Goal: Communication & Community: Connect with others

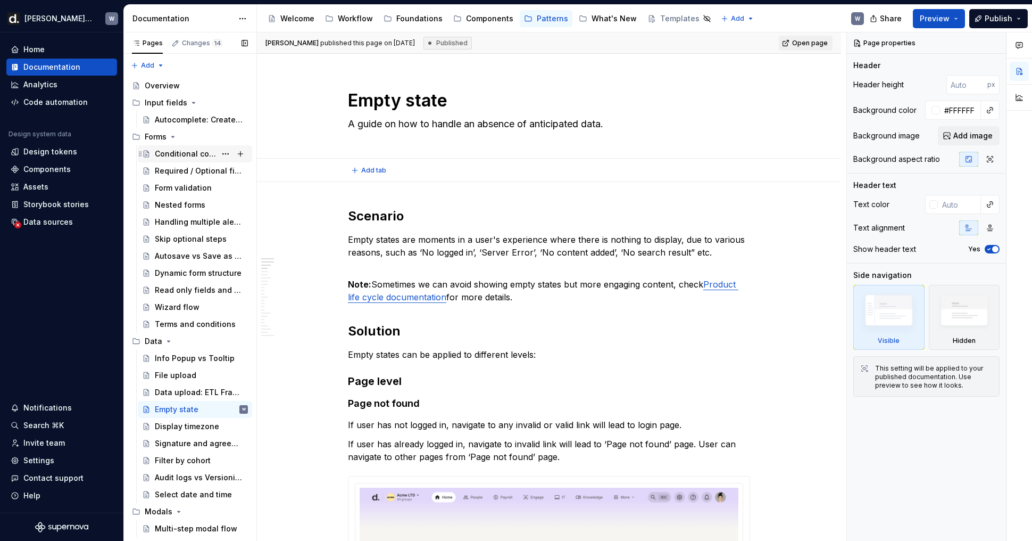
type textarea "*"
click at [49, 443] on div "Invite team" at bounding box center [44, 442] width 42 height 11
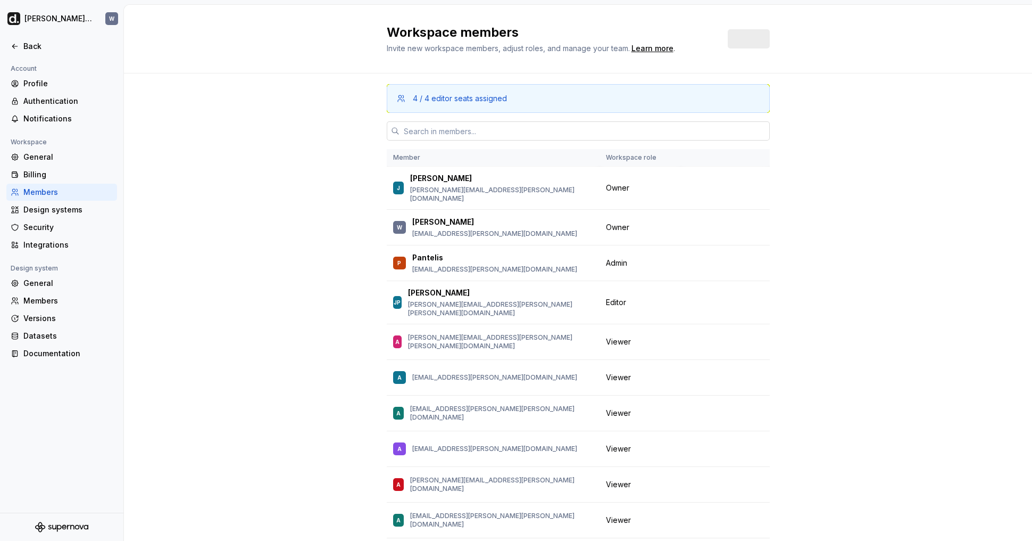
click at [579, 128] on input "text" at bounding box center [585, 130] width 370 height 19
click at [543, 131] on input "text" at bounding box center [585, 130] width 370 height 19
click at [757, 40] on span "Invite" at bounding box center [752, 39] width 21 height 11
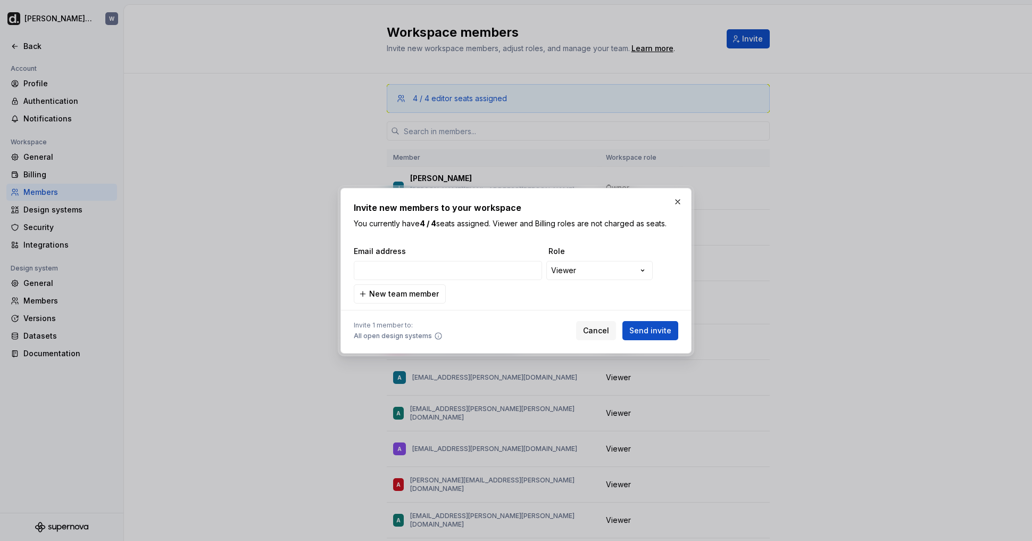
type input "[EMAIL_ADDRESS][PERSON_NAME][PERSON_NAME][DOMAIN_NAME]"
click at [650, 327] on span "Send invite" at bounding box center [650, 330] width 42 height 11
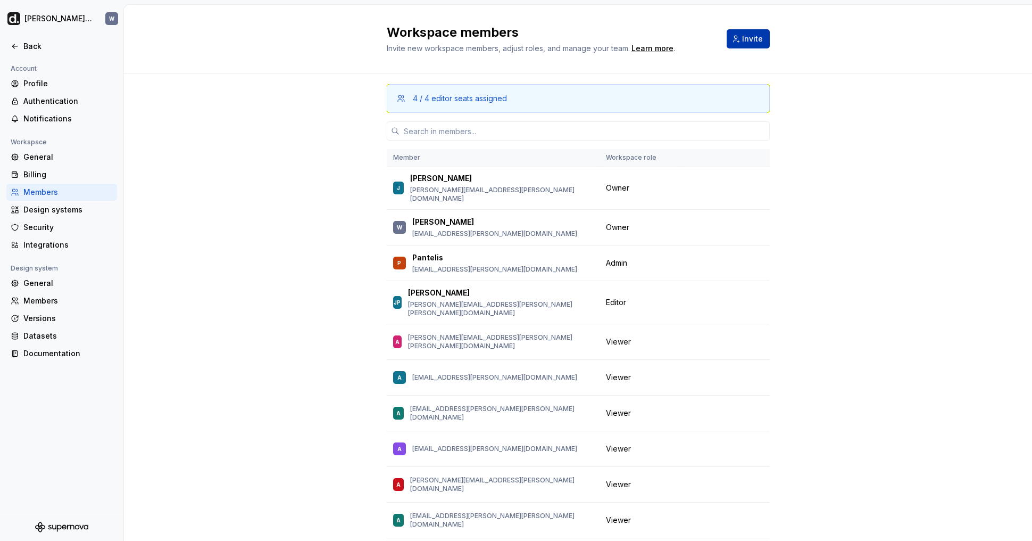
click at [756, 37] on span "Invite" at bounding box center [752, 39] width 21 height 11
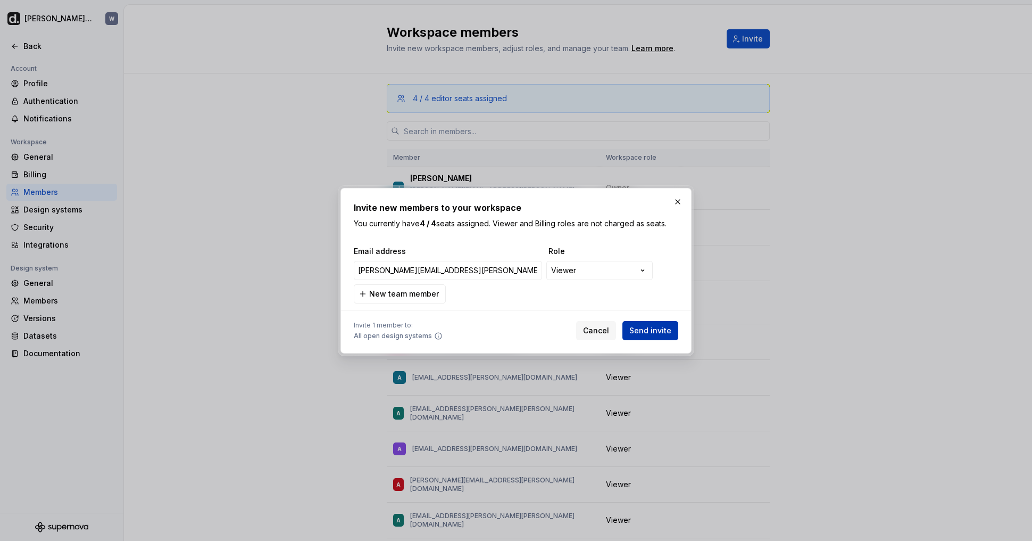
click at [635, 333] on span "Send invite" at bounding box center [650, 330] width 42 height 11
type input "[PERSON_NAME][EMAIL_ADDRESS][PERSON_NAME][DOMAIN_NAME]"
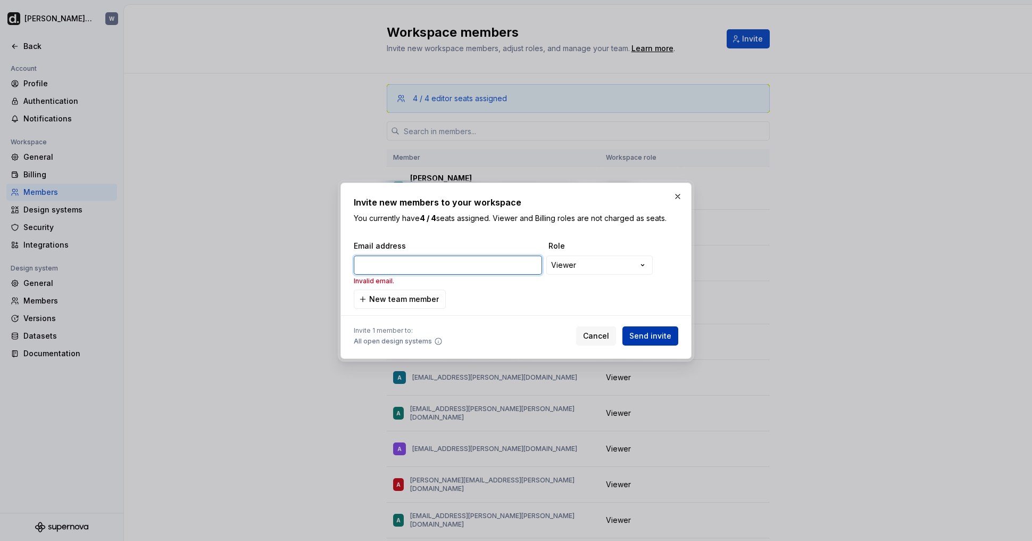
paste input "[PERSON_NAME][EMAIL_ADDRESS][PERSON_NAME][DOMAIN_NAME]"
type input "[PERSON_NAME][EMAIL_ADDRESS][PERSON_NAME][DOMAIN_NAME]"
click at [647, 338] on span "Send invite" at bounding box center [650, 335] width 42 height 11
